Goal: Task Accomplishment & Management: Complete application form

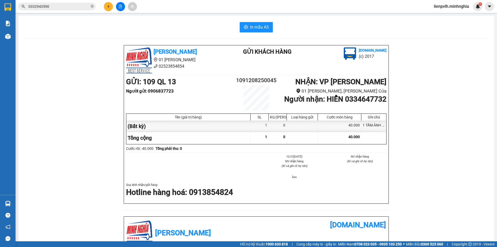
click at [119, 8] on icon "file-add" at bounding box center [120, 7] width 3 height 4
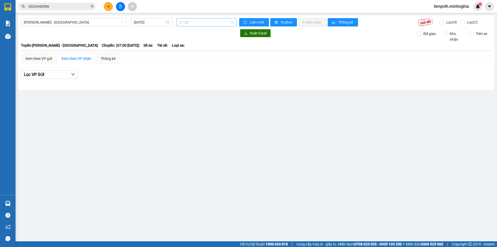
click at [216, 22] on span "07:00" at bounding box center [207, 22] width 54 height 8
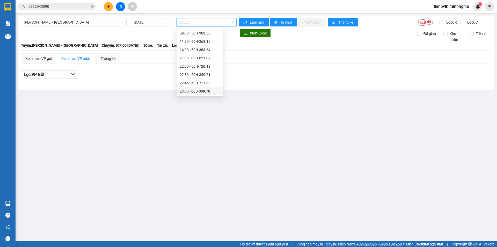
scroll to position [41, 0]
click at [202, 79] on div "23:05 - (Đã hủy)" at bounding box center [200, 82] width 47 height 8
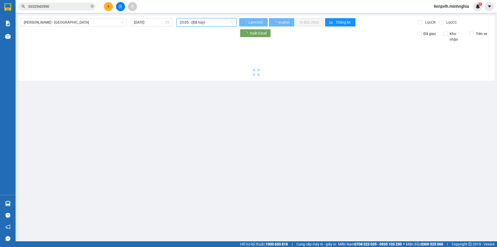
click at [202, 79] on div "Phan Rí - [GEOGRAPHIC_DATA] [DATE] 23:05 23:05 - (Đã hủy) Làm mới In phơi In đơ…" at bounding box center [256, 48] width 477 height 65
click at [203, 79] on div "Phan Rí - [GEOGRAPHIC_DATA] [DATE] 23:05 - ([GEOGRAPHIC_DATA]) Làm mới In phơi …" at bounding box center [256, 48] width 477 height 65
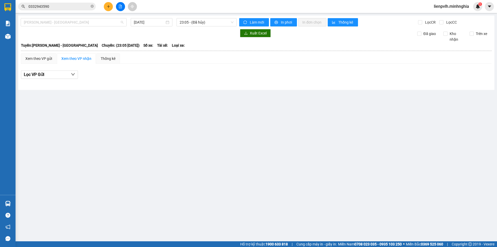
drag, startPoint x: 83, startPoint y: 23, endPoint x: 79, endPoint y: 30, distance: 7.8
click at [83, 23] on span "[PERSON_NAME] - [GEOGRAPHIC_DATA]" at bounding box center [74, 22] width 100 height 8
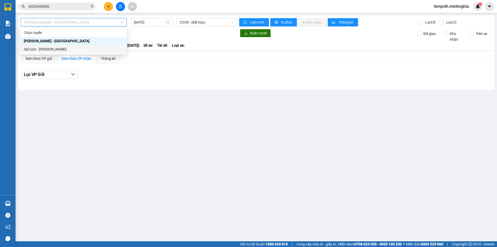
click at [67, 49] on div "Sài Gòn - [PERSON_NAME]" at bounding box center [74, 49] width 100 height 6
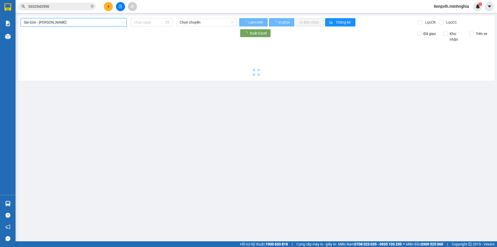
type input "[DATE]"
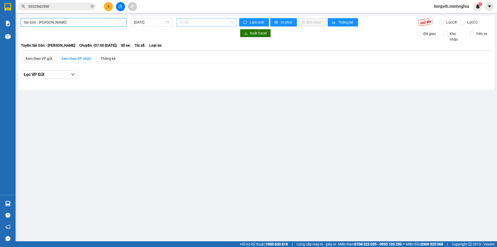
click at [194, 24] on span "07:00" at bounding box center [207, 22] width 54 height 8
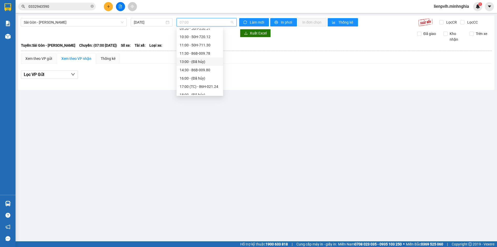
scroll to position [34, 0]
click at [197, 64] on div "14:30 - 86B-009.80" at bounding box center [200, 65] width 40 height 6
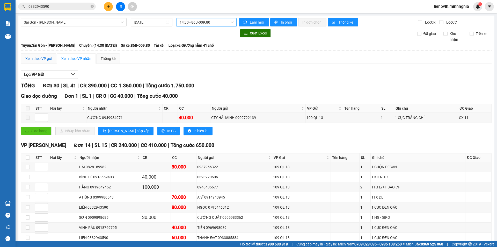
click at [40, 58] on div "Xem theo VP gửi" at bounding box center [38, 59] width 27 height 6
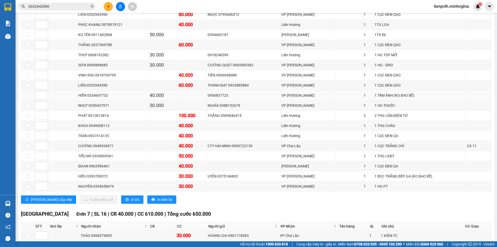
scroll to position [163, 0]
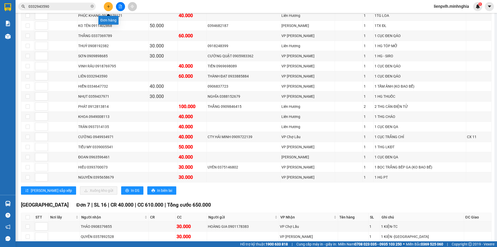
click at [107, 7] on icon "plus" at bounding box center [109, 7] width 4 height 4
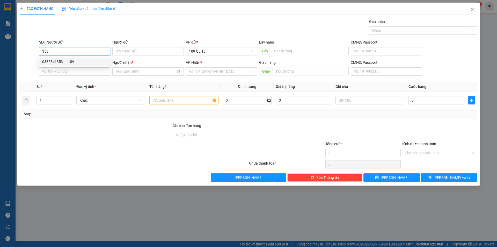
click at [52, 59] on div "0335841353 - LINH" at bounding box center [74, 61] width 71 height 8
type input "0335841353"
type input "LINH"
type input "0937703007"
type input "TOÀN"
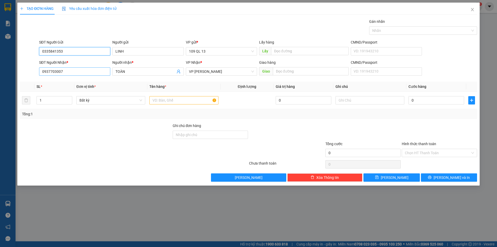
type input "0335841353"
drag, startPoint x: 74, startPoint y: 70, endPoint x: 2, endPoint y: 70, distance: 71.7
click at [2, 70] on div "TẠO ĐƠN HÀNG Yêu cầu xuất hóa đơn điện tử Transit Pickup Surcharge Ids Transit …" at bounding box center [248, 123] width 497 height 247
type input "0376011954"
click at [86, 81] on div "0376011954 - [PERSON_NAME]" at bounding box center [74, 82] width 65 height 6
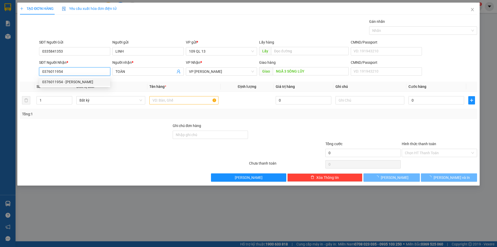
type input "HUYỀN TRÂN"
type input "NGÃ 3 SÔNG LŨY"
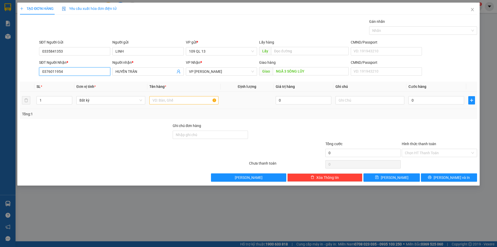
type input "0376011954"
click at [191, 104] on input "text" at bounding box center [183, 100] width 69 height 8
click at [379, 99] on input "text" at bounding box center [370, 100] width 69 height 8
type input "1 BỊ ĐEN BÁNH TRÁNG"
click at [416, 97] on input "0" at bounding box center [437, 100] width 56 height 8
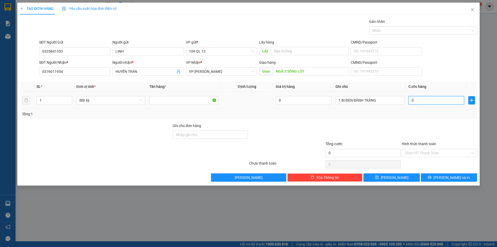
type input "4"
type input "40"
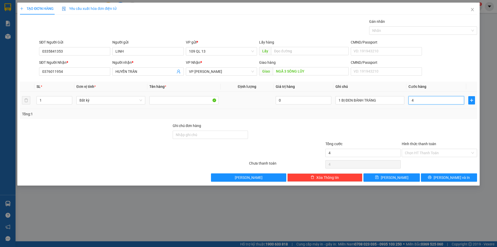
type input "40"
type input "40.000"
click at [437, 177] on button "[PERSON_NAME] và In" at bounding box center [449, 177] width 56 height 8
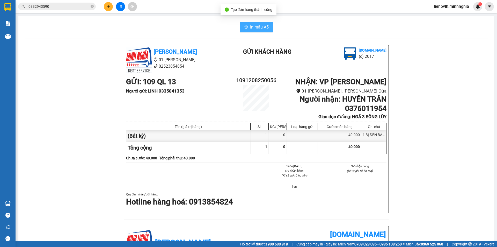
click at [257, 26] on span "In mẫu A5" at bounding box center [259, 27] width 19 height 6
click at [120, 4] on button at bounding box center [120, 6] width 9 height 9
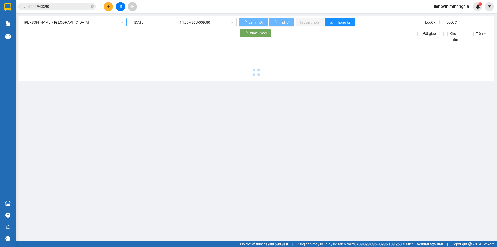
click at [60, 22] on span "[PERSON_NAME] - [GEOGRAPHIC_DATA]" at bounding box center [74, 22] width 100 height 8
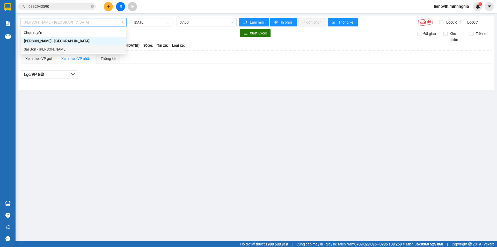
click at [47, 50] on div "Sài Gòn - [PERSON_NAME]" at bounding box center [73, 49] width 99 height 6
type input "[DATE]"
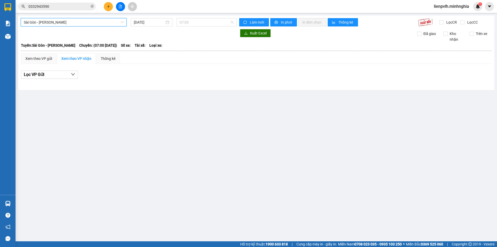
drag, startPoint x: 186, startPoint y: 21, endPoint x: 185, endPoint y: 38, distance: 17.4
click at [186, 21] on span "07:00" at bounding box center [207, 22] width 54 height 8
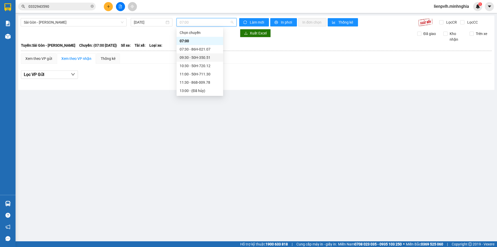
click at [185, 60] on div "09:30 - 50H-350.51" at bounding box center [200, 58] width 40 height 6
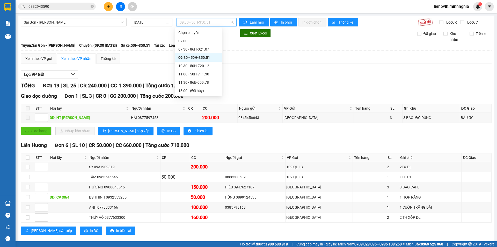
click at [199, 24] on span "09:30 - 50H-350.51" at bounding box center [207, 22] width 54 height 8
click at [190, 66] on div "10:30 - 50H-720.12" at bounding box center [198, 66] width 40 height 6
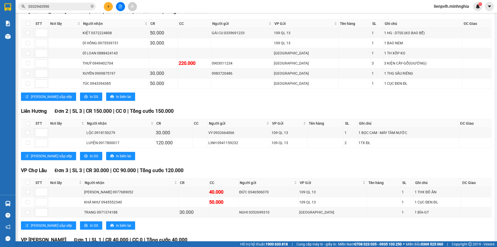
scroll to position [181, 0]
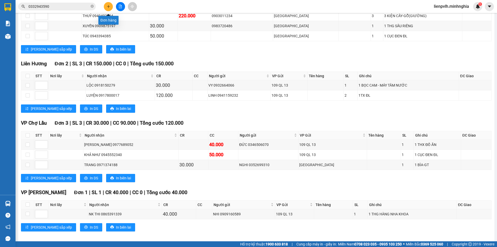
click at [110, 8] on button at bounding box center [108, 6] width 9 height 9
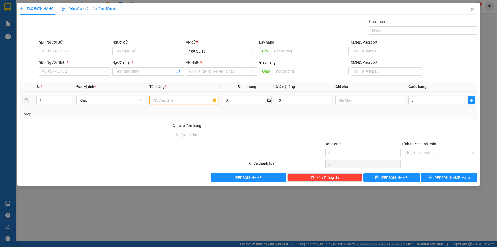
click at [174, 103] on input "text" at bounding box center [183, 100] width 69 height 8
click at [354, 99] on input "text" at bounding box center [370, 100] width 69 height 8
type input "1TX BÁNH+THUỐC"
click at [425, 104] on div "0" at bounding box center [437, 100] width 56 height 10
click at [425, 102] on input "0" at bounding box center [437, 100] width 56 height 8
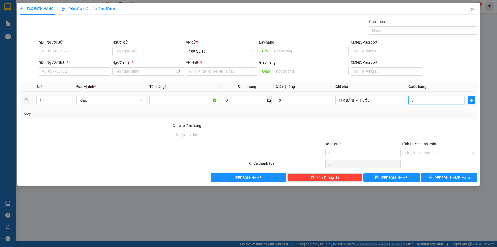
type input "4"
type input "40"
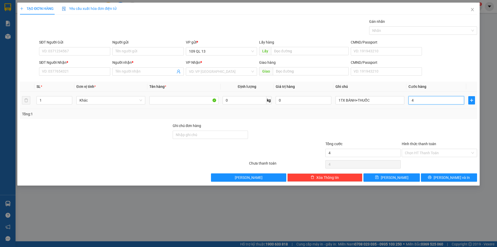
type input "40"
type input "40.000"
click at [77, 72] on input "SĐT Người Nhận *" at bounding box center [74, 71] width 71 height 8
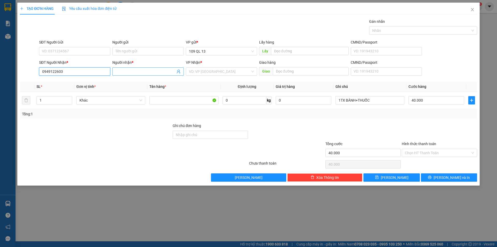
type input "0949122603"
click at [138, 72] on input "Người nhận *" at bounding box center [146, 72] width 60 height 6
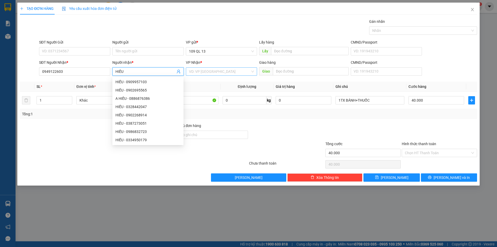
type input "HIẾU"
click at [234, 72] on input "search" at bounding box center [219, 72] width 61 height 8
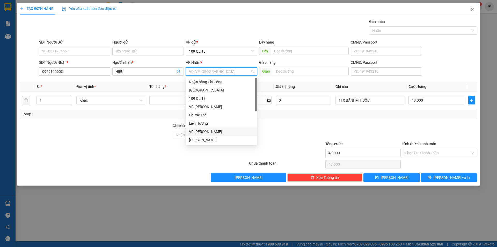
type input "V"
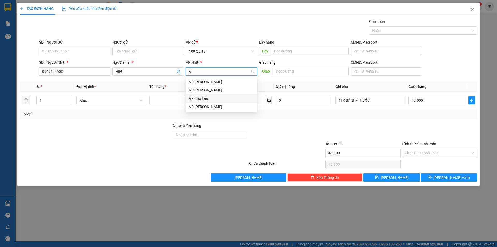
click at [209, 95] on div "VP Chợ Lầu" at bounding box center [221, 98] width 71 height 8
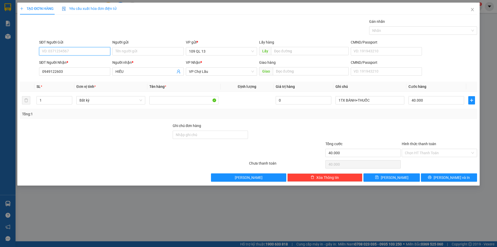
click at [93, 49] on input "SĐT Người Gửi" at bounding box center [74, 51] width 71 height 8
click at [78, 52] on input "SĐT Người Gửi" at bounding box center [74, 51] width 71 height 8
type input "0919032142"
click at [444, 153] on input "Hình thức thanh toán" at bounding box center [438, 153] width 66 height 8
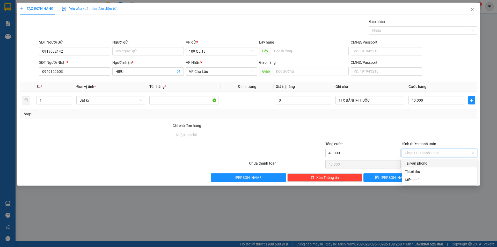
click at [438, 157] on div "Hình thức thanh toán Chọn HT Thanh Toán" at bounding box center [439, 150] width 75 height 18
click at [431, 162] on div "Tại văn phòng" at bounding box center [439, 163] width 69 height 6
type input "0"
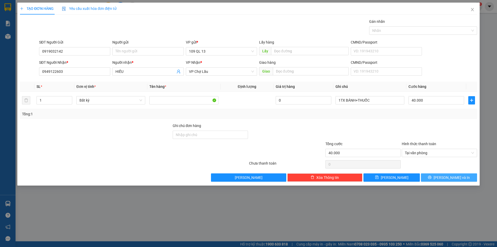
click at [458, 177] on span "[PERSON_NAME] và In" at bounding box center [452, 178] width 36 height 6
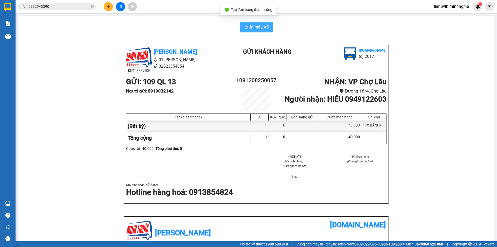
click at [251, 27] on span "In mẫu A5" at bounding box center [259, 27] width 19 height 6
click at [109, 8] on button at bounding box center [108, 6] width 9 height 9
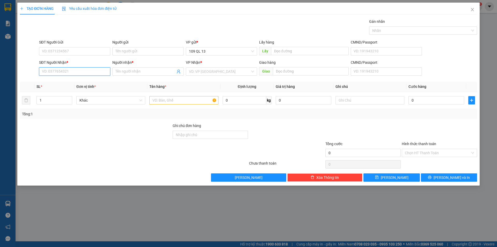
click at [84, 71] on input "SĐT Người Nhận *" at bounding box center [74, 71] width 71 height 8
click at [71, 81] on div "0941534292 - SƯƠNG" at bounding box center [74, 82] width 65 height 6
type input "0941534292"
type input "SƯƠNG"
type input "0941534292"
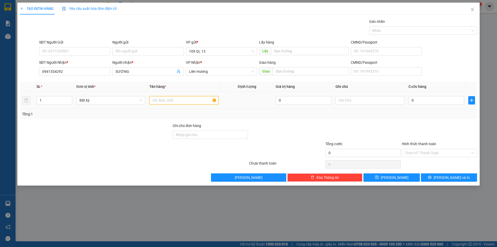
click at [176, 98] on input "text" at bounding box center [183, 100] width 69 height 8
click at [351, 100] on input "text" at bounding box center [370, 100] width 69 height 8
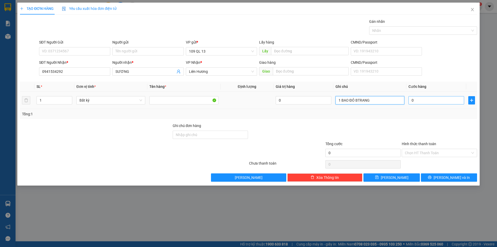
type input "1 BAO ĐỎ BTRANG"
click at [422, 103] on input "0" at bounding box center [437, 100] width 56 height 8
type input "4"
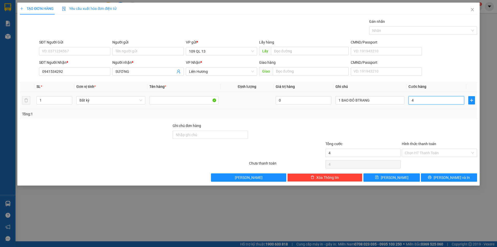
type input "40"
click at [449, 176] on span "[PERSON_NAME] và In" at bounding box center [452, 178] width 36 height 6
type input "40.000"
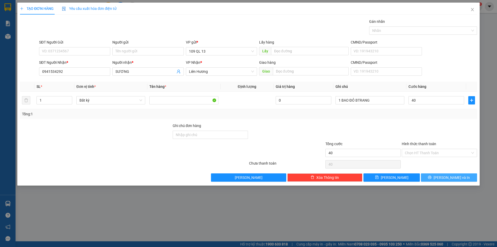
type input "40.000"
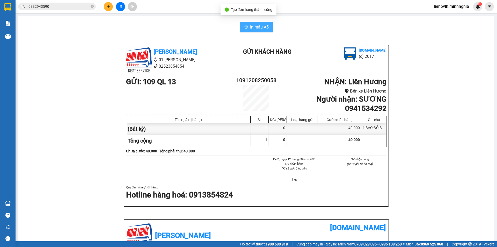
click at [254, 25] on span "In mẫu A5" at bounding box center [259, 27] width 19 height 6
click at [107, 6] on icon "plus" at bounding box center [108, 6] width 3 height 0
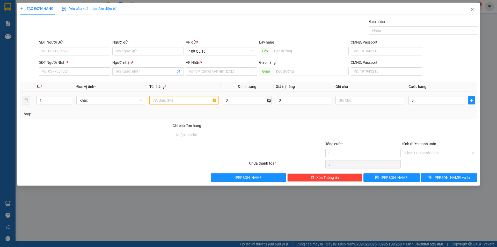
click at [152, 98] on input "text" at bounding box center [183, 100] width 69 height 8
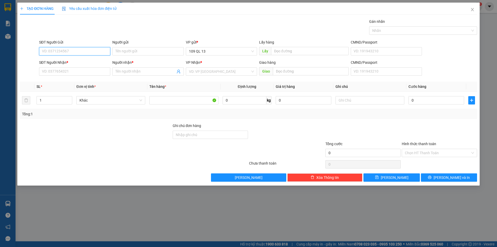
click at [86, 47] on input "SĐT Người Gửi" at bounding box center [74, 51] width 71 height 8
click at [83, 64] on div "0842799531 - TÂN" at bounding box center [74, 62] width 65 height 6
type input "0842799531"
type input "TÂN"
type input "0816276112"
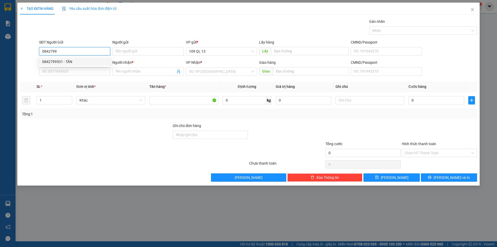
type input "KIỀU"
type input "0842799531"
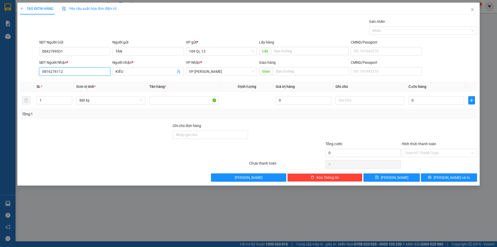
drag, startPoint x: 90, startPoint y: 74, endPoint x: 0, endPoint y: 74, distance: 89.9
click at [0, 74] on div "TẠO ĐƠN HÀNG Yêu cầu xuất hóa đơn điện tử Transit Pickup Surcharge Ids Transit …" at bounding box center [248, 123] width 497 height 247
click at [156, 75] on span "KIỀU" at bounding box center [147, 71] width 71 height 8
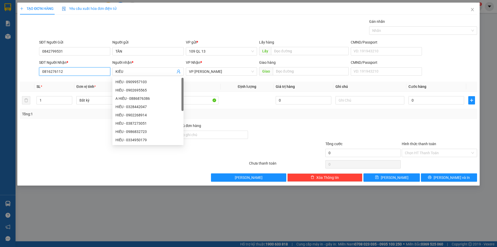
drag, startPoint x: 81, startPoint y: 75, endPoint x: 6, endPoint y: 69, distance: 75.0
click at [6, 69] on div "TẠO ĐƠN HÀNG Yêu cầu xuất hóa đơn điện tử Transit Pickup Surcharge Ids Transit …" at bounding box center [248, 123] width 497 height 247
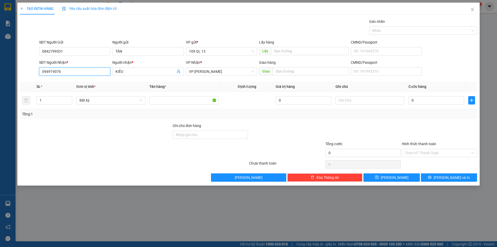
type input "0949190766"
click at [72, 80] on div "0949190766 - THIỆT" at bounding box center [74, 82] width 65 height 6
type input "THIỆT"
type input "0949190766"
click at [360, 102] on input "text" at bounding box center [370, 100] width 69 height 8
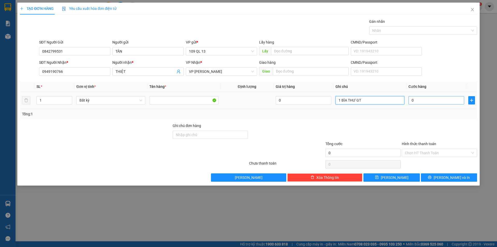
type input "1 BÌA THƯ GT"
click at [431, 100] on input "0" at bounding box center [437, 100] width 56 height 8
type input "3"
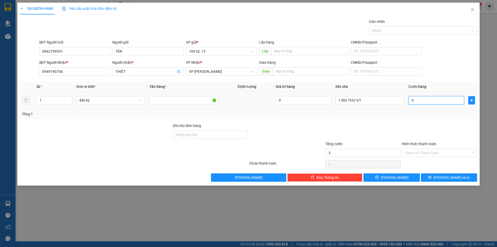
type input "30"
type input "30.000"
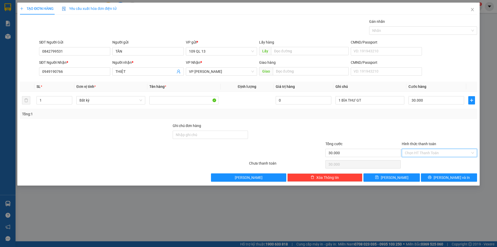
drag, startPoint x: 422, startPoint y: 121, endPoint x: 442, endPoint y: 154, distance: 38.2
click at [442, 154] on input "Hình thức thanh toán" at bounding box center [438, 153] width 66 height 8
click at [436, 164] on div "Tại văn phòng" at bounding box center [439, 163] width 69 height 6
type input "0"
click at [457, 176] on span "[PERSON_NAME] và In" at bounding box center [452, 178] width 36 height 6
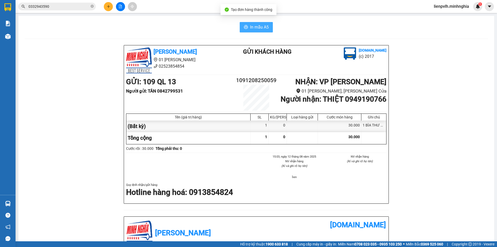
click at [261, 29] on span "In mẫu A5" at bounding box center [259, 27] width 19 height 6
click at [109, 9] on button at bounding box center [108, 6] width 9 height 9
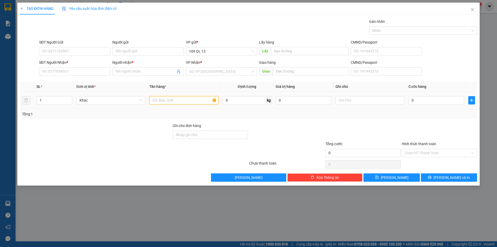
click at [188, 103] on input "text" at bounding box center [183, 100] width 69 height 8
click at [68, 99] on span "up" at bounding box center [69, 98] width 3 height 3
type input "3"
click at [68, 99] on span "up" at bounding box center [69, 98] width 3 height 3
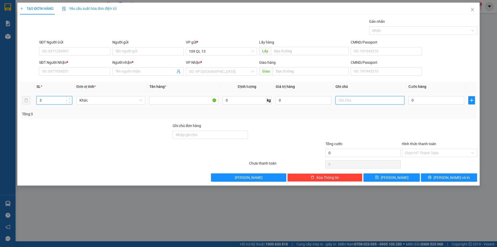
click at [354, 100] on input "text" at bounding box center [370, 100] width 69 height 8
type input "3 BỘ MÁY LẠNH"
click at [67, 98] on span "Increase Value" at bounding box center [69, 98] width 6 height 5
type input "6"
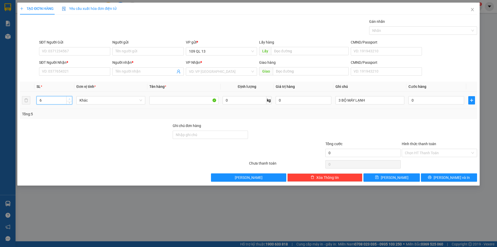
click at [67, 97] on span "Increase Value" at bounding box center [69, 98] width 6 height 5
click at [417, 104] on input "0" at bounding box center [437, 100] width 56 height 8
type input "4"
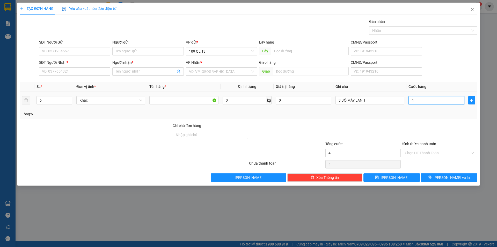
type input "45"
type input "450"
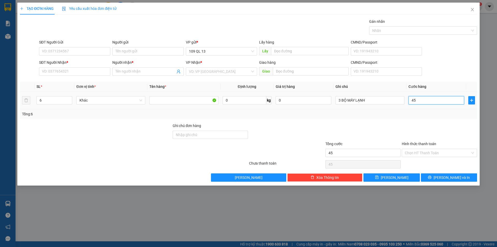
type input "450"
click at [84, 67] on div "SĐT Người Nhận *" at bounding box center [74, 64] width 71 height 8
type input "450.000"
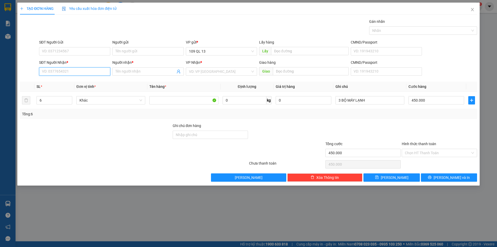
click at [83, 69] on input "SĐT Người Nhận *" at bounding box center [74, 71] width 71 height 8
click at [59, 94] on div "0975447073 - HIỆP" at bounding box center [74, 90] width 71 height 8
type input "0975447073"
type input "HIỆP"
type input "0975447073"
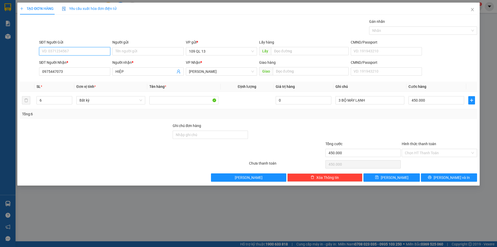
click at [71, 51] on input "SĐT Người Gửi" at bounding box center [74, 51] width 71 height 8
click at [75, 69] on div "0902285060 - NGHĨA" at bounding box center [74, 70] width 65 height 6
type input "0902285060"
type input "NGHĨA"
click at [460, 172] on div "Transit Pickup Surcharge Ids Transit Deliver Surcharge Ids Transit Deliver Surc…" at bounding box center [248, 100] width 457 height 163
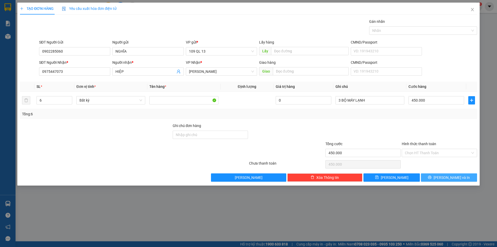
click at [456, 175] on span "[PERSON_NAME] và In" at bounding box center [452, 178] width 36 height 6
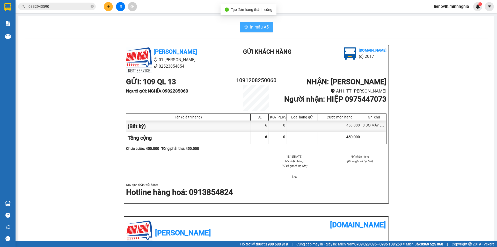
click at [250, 24] on button "In mẫu A5" at bounding box center [256, 27] width 33 height 10
click at [92, 6] on icon "close-circle" at bounding box center [92, 6] width 3 height 3
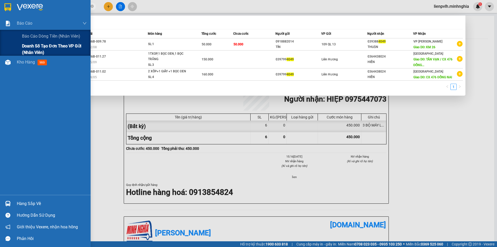
type input "4049"
click at [24, 49] on span "Doanh số tạo đơn theo VP gửi (nhân viên)" at bounding box center [54, 49] width 65 height 13
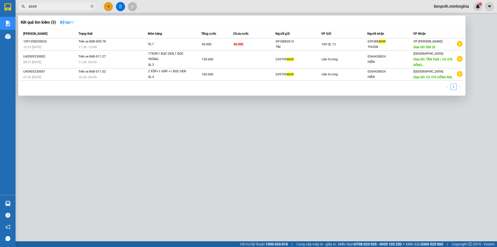
click at [480, 50] on div at bounding box center [248, 123] width 497 height 247
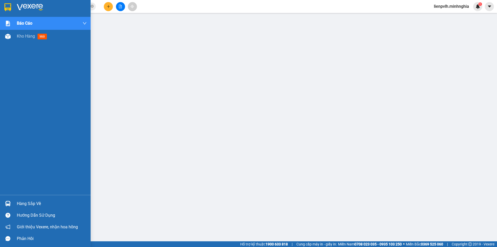
drag, startPoint x: 21, startPoint y: 68, endPoint x: 25, endPoint y: 63, distance: 6.3
click at [22, 70] on div "Báo cáo Báo cáo dòng tiền (nhân viên) Doanh số tạo đơn theo VP gửi (nhân viên) …" at bounding box center [45, 106] width 91 height 178
click at [28, 40] on div "Kho hàng mới" at bounding box center [52, 36] width 70 height 13
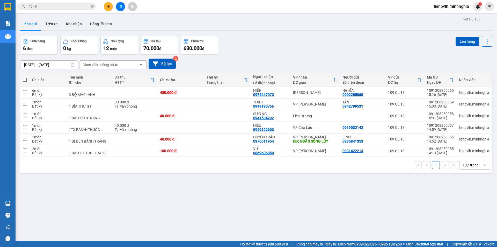
click at [333, 86] on div "ver 1.8.137 Kho gửi Trên xe Kho nhận Hàng đã giao Đơn hàng 6 đơn Khối lượng 0 k…" at bounding box center [256, 139] width 477 height 247
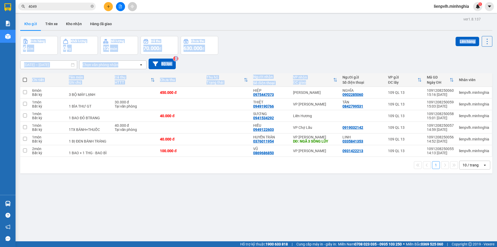
click at [108, 8] on icon "plus" at bounding box center [109, 7] width 4 height 4
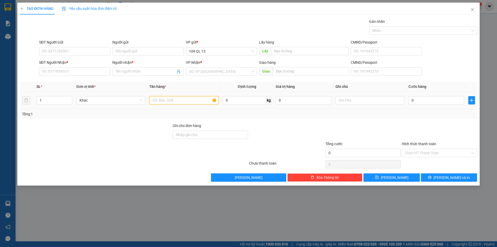
click at [185, 102] on input "text" at bounding box center [183, 100] width 69 height 8
type input "2"
click at [70, 97] on span "up" at bounding box center [69, 98] width 3 height 3
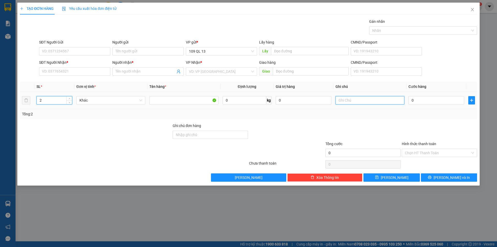
click at [352, 100] on input "text" at bounding box center [370, 100] width 69 height 8
type input "2TG MP"
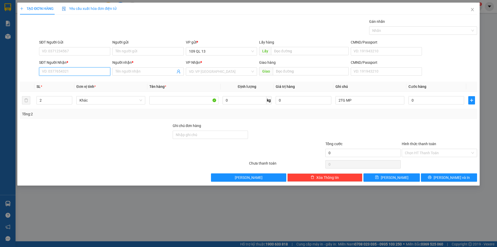
click at [95, 72] on input "SĐT Người Nhận *" at bounding box center [74, 71] width 71 height 8
type input "0961078801"
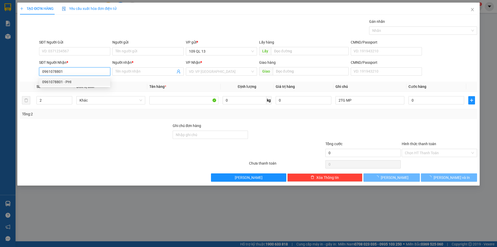
click at [91, 81] on div "0961078801 - PHI" at bounding box center [74, 82] width 65 height 6
type input "PHI"
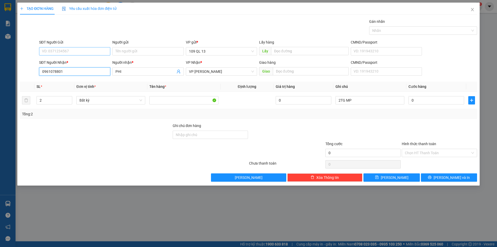
type input "0961078801"
click at [74, 49] on input "SĐT Người Gửi" at bounding box center [74, 51] width 71 height 8
click at [69, 70] on div "0337781919 - CARYOPHY" at bounding box center [74, 70] width 65 height 6
type input "0337781919"
type input "CARYOPHY"
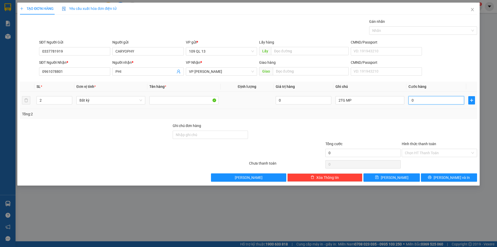
click at [434, 103] on input "0" at bounding box center [437, 100] width 56 height 8
type input "8"
type input "80"
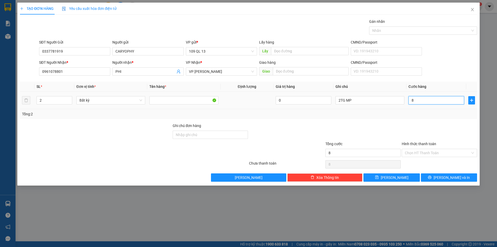
type input "80"
type input "80.000"
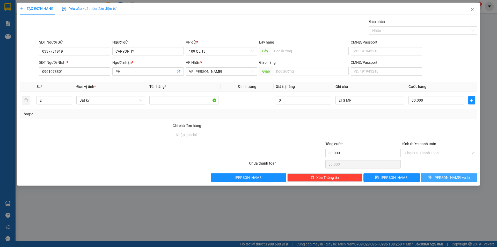
drag, startPoint x: 455, startPoint y: 182, endPoint x: 455, endPoint y: 179, distance: 2.9
click at [455, 182] on div "TẠO ĐƠN HÀNG Yêu cầu xuất hóa đơn điện tử Transit Pickup Surcharge Ids Transit …" at bounding box center [248, 94] width 463 height 183
click at [455, 179] on span "[PERSON_NAME] và In" at bounding box center [452, 178] width 36 height 6
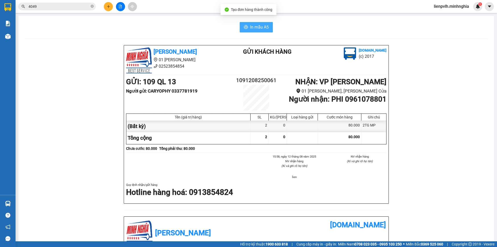
click at [259, 27] on span "In mẫu A5" at bounding box center [259, 27] width 19 height 6
click at [109, 10] on button at bounding box center [108, 6] width 9 height 9
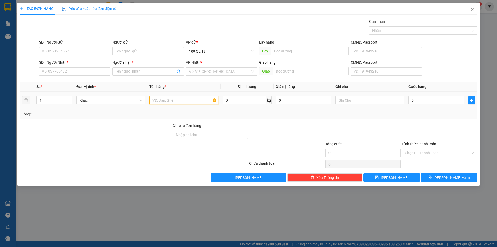
click at [158, 100] on input "text" at bounding box center [183, 100] width 69 height 8
click at [91, 74] on input "SĐT Người Nhận *" at bounding box center [74, 71] width 71 height 8
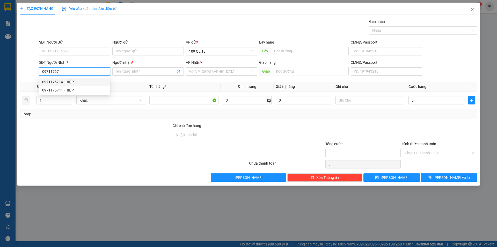
click at [69, 80] on div "0971176714 - HIỆP" at bounding box center [74, 82] width 65 height 6
type input "0971176714"
type input "HIỆP"
type input "0971176714"
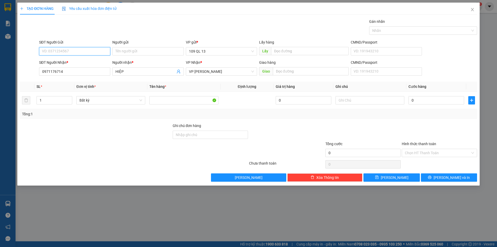
drag, startPoint x: 86, startPoint y: 53, endPoint x: 90, endPoint y: 50, distance: 4.3
click at [87, 52] on input "SĐT Người Gửi" at bounding box center [74, 51] width 71 height 8
drag, startPoint x: 72, startPoint y: 61, endPoint x: 77, endPoint y: 61, distance: 5.2
click at [72, 61] on div "02836020893 - THÀNH" at bounding box center [74, 62] width 65 height 6
type input "02836020893"
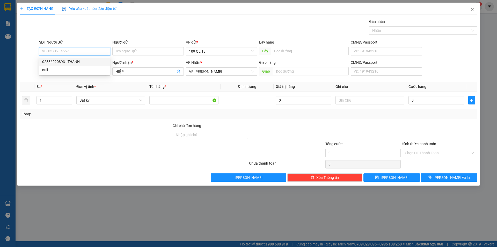
type input "THÀNH"
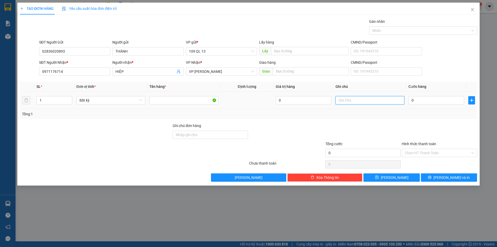
click at [386, 102] on input "text" at bounding box center [370, 100] width 69 height 8
type input "1 TÚM TRẮNG CHÌA KHÓA"
click at [430, 102] on input "0" at bounding box center [437, 100] width 56 height 8
type input "4"
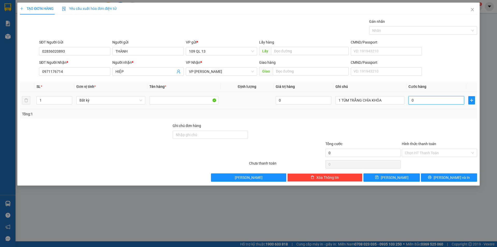
type input "4"
type input "40"
type input "40.000"
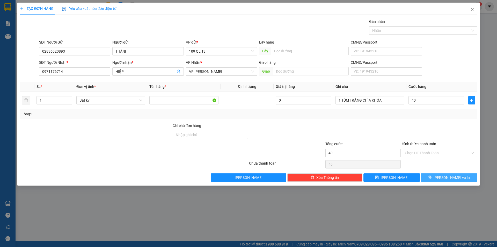
type input "40.000"
click at [457, 175] on span "[PERSON_NAME] và In" at bounding box center [452, 178] width 36 height 6
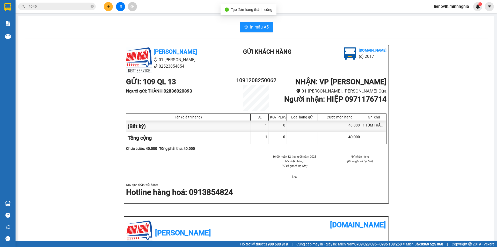
click at [245, 21] on div "In mẫu A5 [PERSON_NAME] 01 Đinh Tiên Hoàng 02523854854 Gửi khách hàng [DOMAIN_N…" at bounding box center [256, 215] width 476 height 398
click at [251, 26] on span "In mẫu A5" at bounding box center [259, 27] width 19 height 6
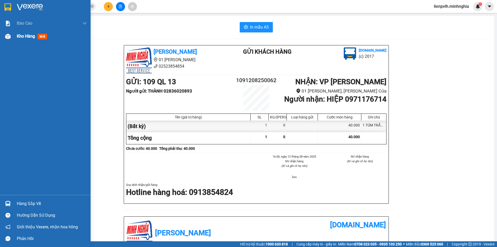
click at [31, 37] on span "Kho hàng" at bounding box center [26, 36] width 18 height 5
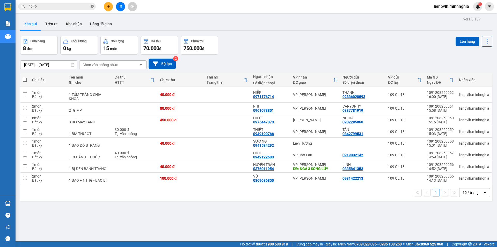
click at [91, 7] on icon "close-circle" at bounding box center [92, 6] width 3 height 3
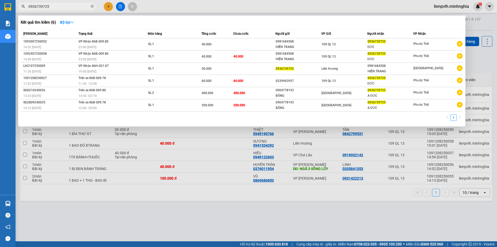
type input "0936739725"
drag, startPoint x: 186, startPoint y: 10, endPoint x: 179, endPoint y: 7, distance: 8.0
click at [186, 9] on div at bounding box center [248, 123] width 497 height 247
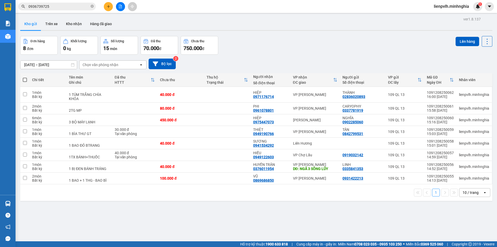
click at [107, 6] on icon "plus" at bounding box center [108, 6] width 3 height 0
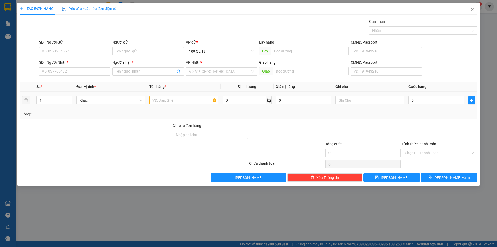
click at [167, 95] on td at bounding box center [183, 100] width 73 height 17
click at [165, 100] on input "text" at bounding box center [183, 100] width 69 height 8
type input "2"
click at [69, 98] on icon "up" at bounding box center [70, 99] width 2 height 2
click at [69, 71] on input "SĐT Người Nhận *" at bounding box center [74, 71] width 71 height 8
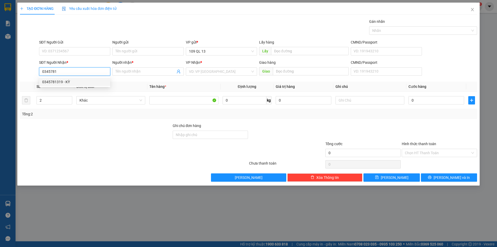
click at [64, 82] on div "0345781319 - KỲ" at bounding box center [74, 82] width 65 height 6
type input "0345781319"
type input "KỲ"
type input "0345781319"
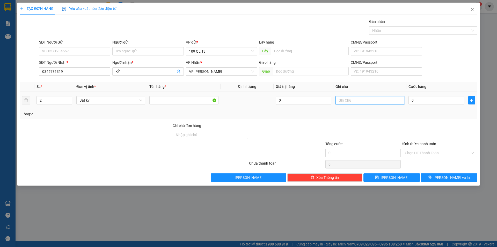
click at [362, 100] on input "text" at bounding box center [370, 100] width 69 height 8
type input "1 TX+1 CỤC ĐEN SÁCH"
click at [431, 100] on input "0" at bounding box center [437, 100] width 56 height 8
type input "7"
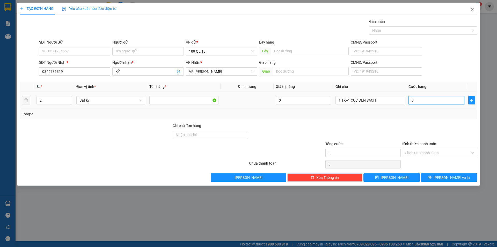
type input "7"
type input "70"
click at [96, 50] on input "SĐT Người Gửi" at bounding box center [74, 51] width 71 height 8
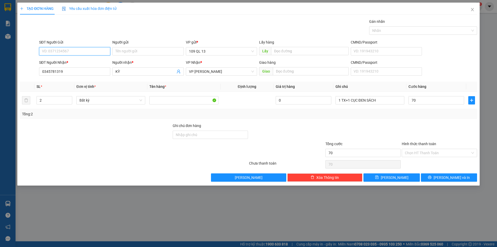
type input "70.000"
click at [82, 61] on div "0949740647 - BẢO" at bounding box center [74, 62] width 65 height 6
type input "0949740647"
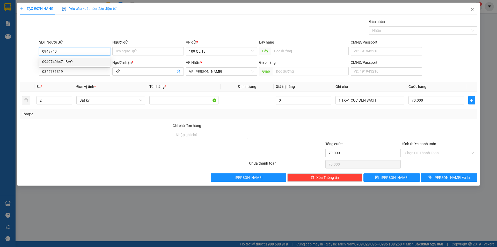
type input "BẢO"
type input "0949740647"
click at [440, 155] on input "Hình thức thanh toán" at bounding box center [438, 153] width 66 height 8
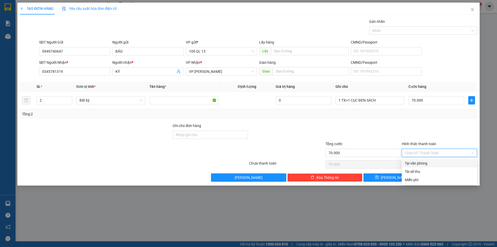
click at [437, 164] on div "Tại văn phòng" at bounding box center [439, 163] width 69 height 6
type input "0"
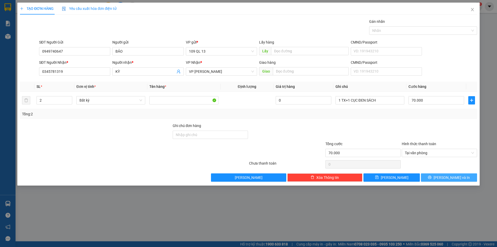
click at [447, 181] on button "[PERSON_NAME] và In" at bounding box center [449, 177] width 56 height 8
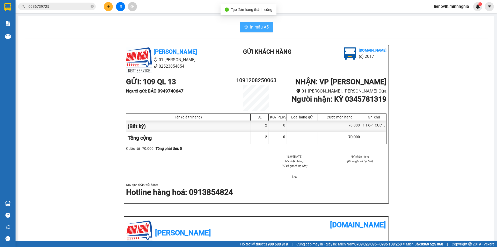
click at [270, 32] on button "In mẫu A5" at bounding box center [256, 27] width 33 height 10
click at [266, 31] on button "In mẫu A5" at bounding box center [256, 27] width 33 height 10
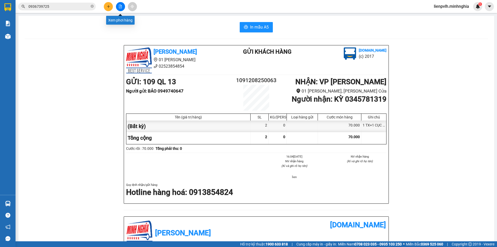
click at [117, 5] on button at bounding box center [120, 6] width 9 height 9
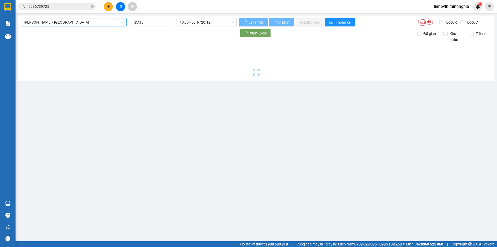
click at [70, 23] on span "[PERSON_NAME] - [GEOGRAPHIC_DATA]" at bounding box center [74, 22] width 100 height 8
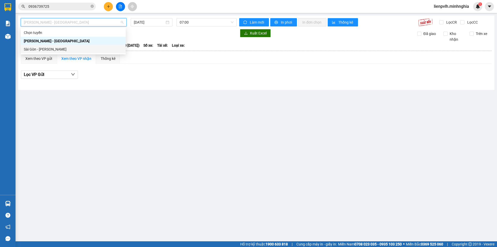
click at [50, 47] on div "Sài Gòn - [PERSON_NAME]" at bounding box center [73, 49] width 105 height 8
type input "[DATE]"
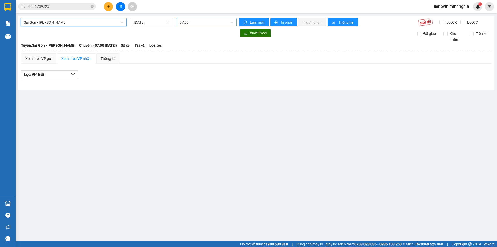
drag, startPoint x: 174, startPoint y: 24, endPoint x: 181, endPoint y: 24, distance: 7.3
click at [175, 24] on div "Sài Gòn - Phan Rí [GEOGRAPHIC_DATA] - Phan Rí [DATE] 07:00" at bounding box center [129, 22] width 220 height 8
click at [192, 24] on span "07:00" at bounding box center [207, 22] width 54 height 8
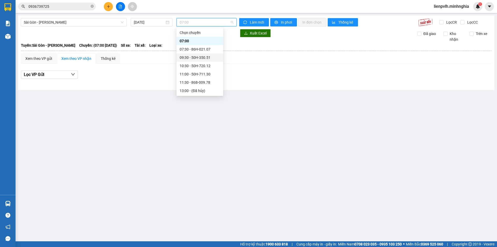
click at [192, 54] on div "09:30 - 50H-350.51" at bounding box center [200, 57] width 47 height 8
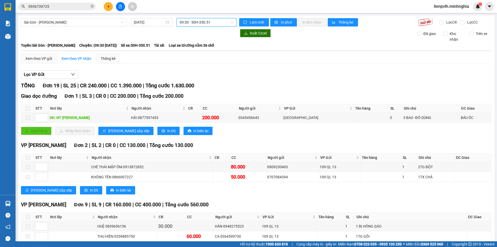
click at [200, 23] on span "09:30 - 50H-350.51" at bounding box center [207, 22] width 54 height 8
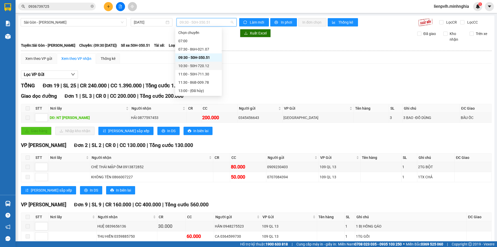
click at [186, 63] on div "10:30 - 50H-720.12" at bounding box center [198, 66] width 40 height 6
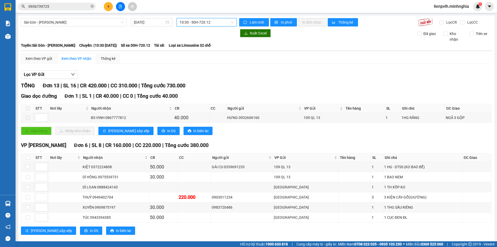
click at [198, 25] on span "10:30 - 50H-720.12" at bounding box center [207, 22] width 54 height 8
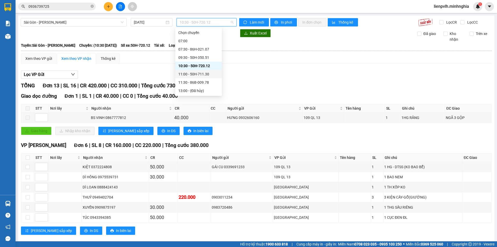
click at [189, 74] on div "11:00 - 50H-711.30" at bounding box center [198, 74] width 40 height 6
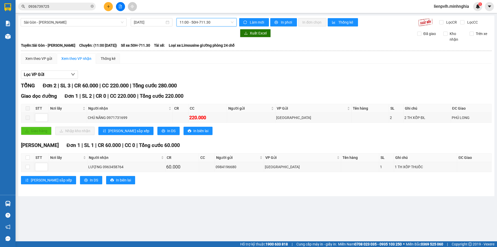
click at [194, 25] on span "11:00 - 50H-711.30" at bounding box center [207, 22] width 54 height 8
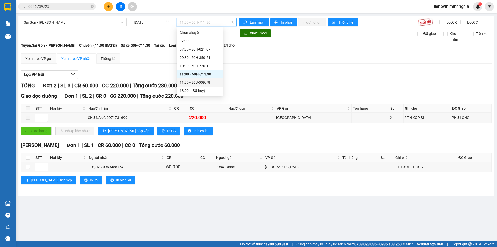
click at [181, 80] on div "11:30 - 86B-009.78" at bounding box center [200, 83] width 40 height 6
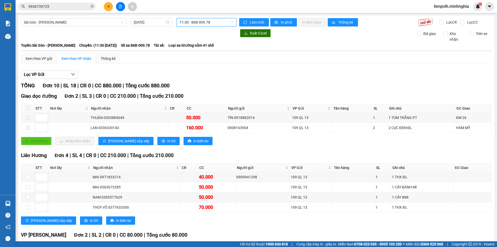
click at [80, 6] on input "0936739725" at bounding box center [58, 7] width 61 height 6
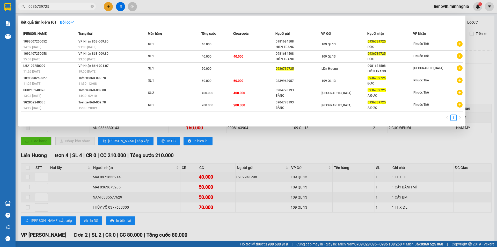
click at [282, 150] on div at bounding box center [248, 123] width 497 height 247
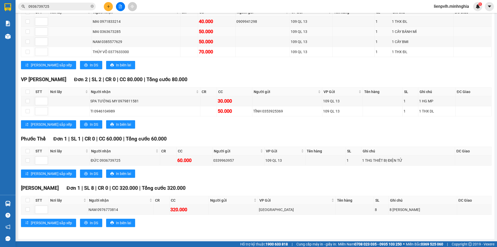
scroll to position [156, 0]
click at [259, 191] on div "[PERSON_NAME] Đơn 1 | SL 8 | CR 0 | CC 320.000 | Tổng cước 320.000" at bounding box center [256, 188] width 471 height 8
click at [250, 201] on span "Người gửi" at bounding box center [231, 200] width 42 height 6
click at [242, 186] on div "[PERSON_NAME] Đơn 1 | SL 8 | CR 0 | CC 320.000 | Tổng cước 320.000" at bounding box center [256, 188] width 471 height 8
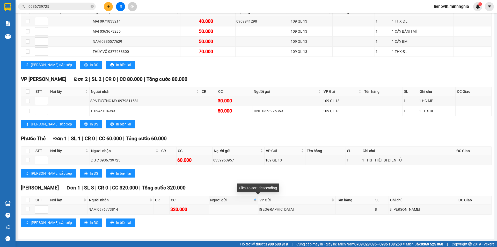
click at [257, 201] on div "Người gửi" at bounding box center [233, 200] width 46 height 6
click at [259, 180] on div "Phước Thể Đơn 1 | SL 1 | CR 0 | CC 60.000 | Tổng cước 60.000 STT Nơi lấy Người …" at bounding box center [256, 158] width 471 height 47
click at [257, 199] on div "Người gửi" at bounding box center [233, 200] width 46 height 6
drag, startPoint x: 278, startPoint y: 176, endPoint x: 274, endPoint y: 176, distance: 3.9
click at [278, 176] on div "[PERSON_NAME] sắp xếp In DS In biên lai" at bounding box center [256, 173] width 471 height 8
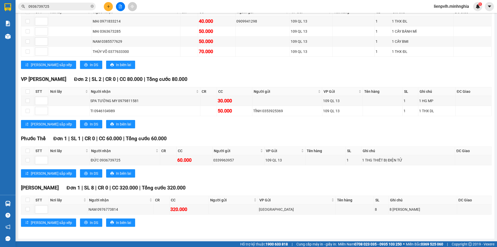
click at [226, 174] on div "[PERSON_NAME] sắp xếp In DS In biên lai" at bounding box center [256, 173] width 471 height 8
click at [47, 1] on div "Kết quả tìm kiếm ( 6 ) Bộ lọc Mã ĐH Trạng thái Món hàng Tổng cước Chưa cước Ngư…" at bounding box center [248, 6] width 497 height 13
click at [48, 3] on span "0936739725" at bounding box center [57, 7] width 78 height 8
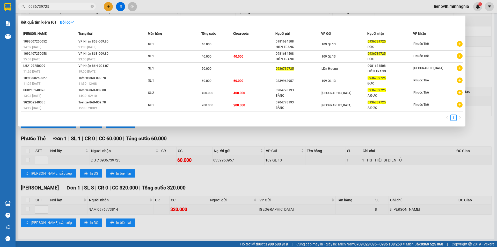
click at [62, 3] on span "0936739725" at bounding box center [57, 7] width 78 height 8
click at [68, 23] on strong "Bộ lọc" at bounding box center [67, 22] width 14 height 4
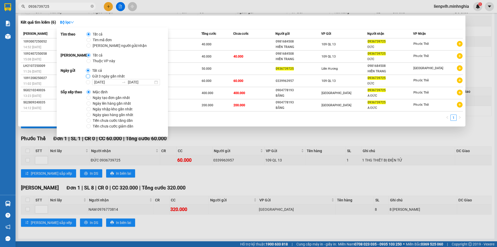
click at [89, 76] on input "Gửi 3 ngày gần nhất" at bounding box center [88, 76] width 4 height 4
radio input "true"
radio input "false"
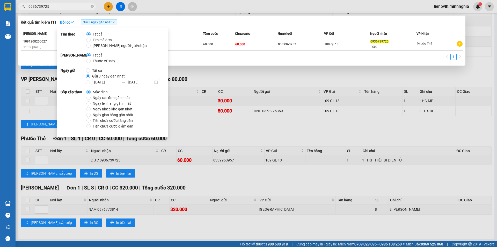
click at [91, 97] on span "Ngày tạo đơn gần nhất" at bounding box center [111, 98] width 41 height 6
click at [91, 97] on input "Ngày tạo đơn gần nhất" at bounding box center [88, 98] width 4 height 4
radio input "true"
radio input "false"
click at [237, 58] on div "1" at bounding box center [242, 58] width 442 height 9
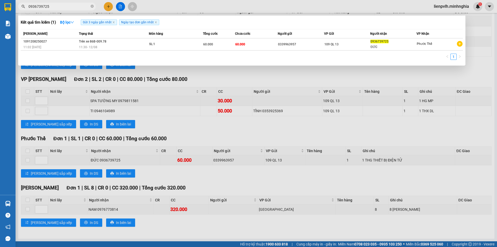
click at [230, 81] on div at bounding box center [248, 123] width 497 height 247
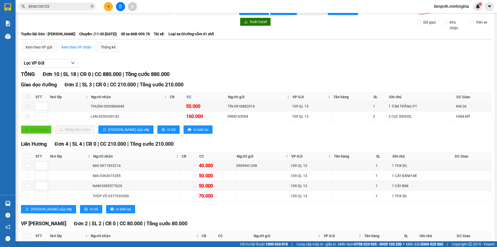
scroll to position [0, 0]
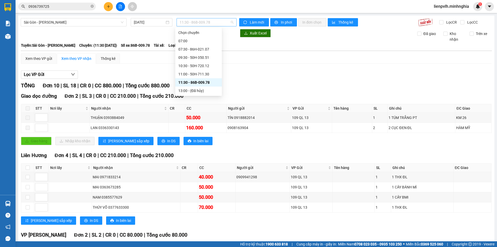
click at [205, 24] on span "11:30 - 86B-009.78" at bounding box center [207, 22] width 54 height 8
click at [196, 74] on div "14:30 - 86B-009.80" at bounding box center [198, 73] width 40 height 6
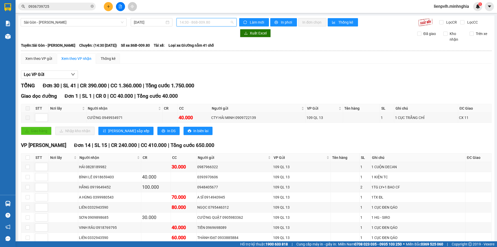
click at [198, 19] on span "14:30 - 86B-009.80" at bounding box center [207, 22] width 54 height 8
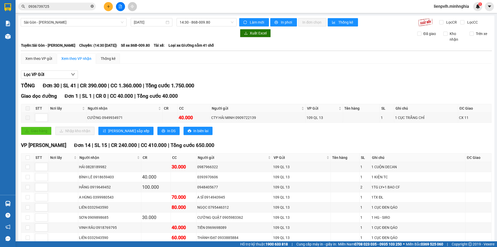
click at [91, 9] on span at bounding box center [92, 6] width 3 height 5
click at [93, 9] on span at bounding box center [92, 7] width 3 height 6
click at [85, 8] on input "text" at bounding box center [58, 7] width 61 height 6
type input "0"
